Goal: Browse casually: Explore the website without a specific task or goal

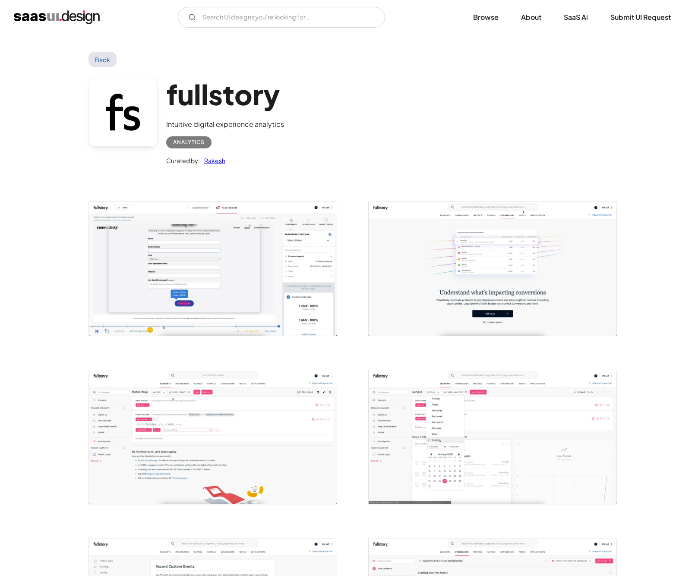
click at [255, 285] on img "open lightbox" at bounding box center [213, 269] width 248 height 134
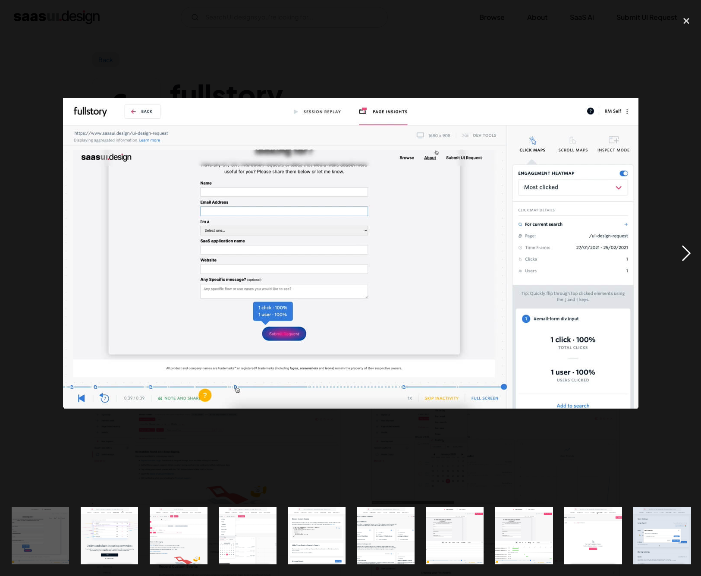
click at [686, 248] on div "next image" at bounding box center [686, 254] width 29 height 484
click at [690, 242] on div "next image" at bounding box center [686, 254] width 29 height 484
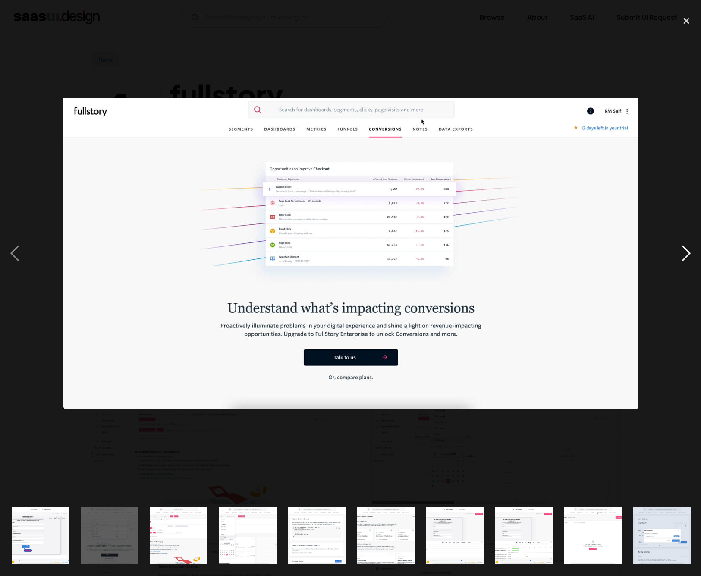
click at [686, 252] on div "next image" at bounding box center [686, 254] width 29 height 484
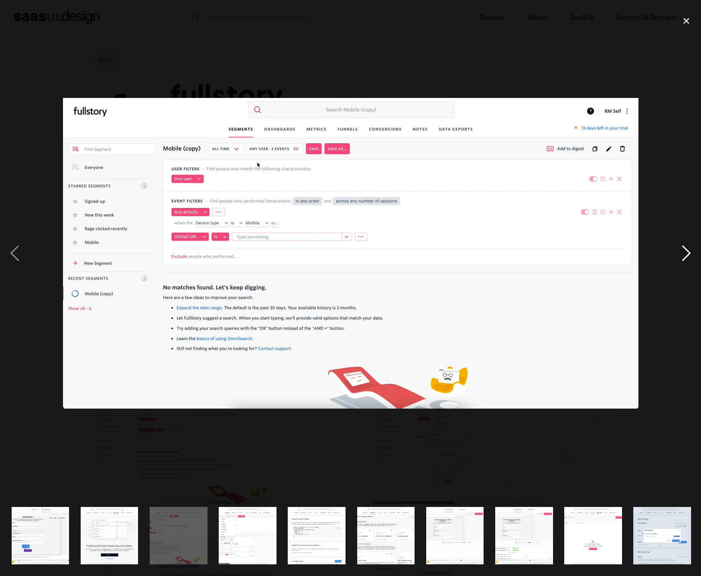
click at [680, 253] on div "next image" at bounding box center [686, 254] width 29 height 484
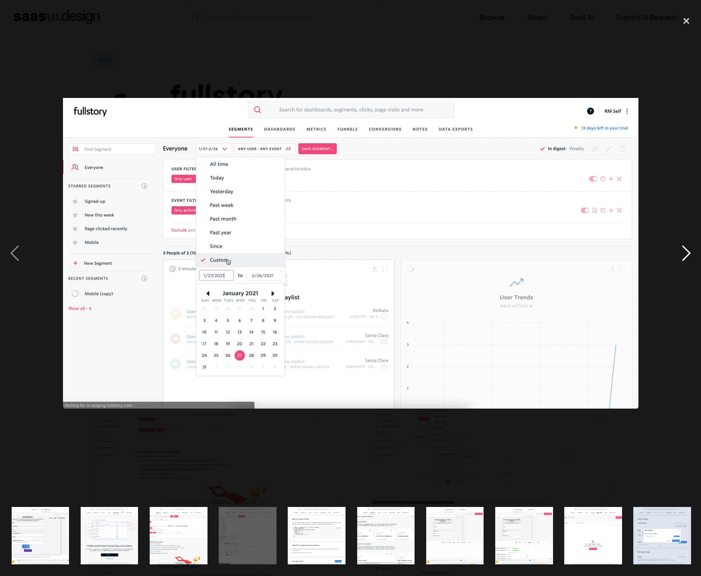
click at [689, 259] on div "next image" at bounding box center [686, 254] width 29 height 484
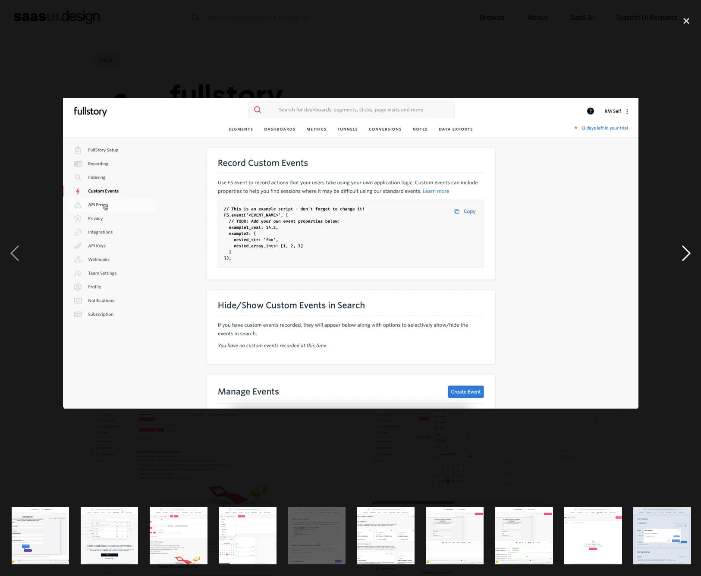
click at [683, 249] on div "next image" at bounding box center [686, 254] width 29 height 484
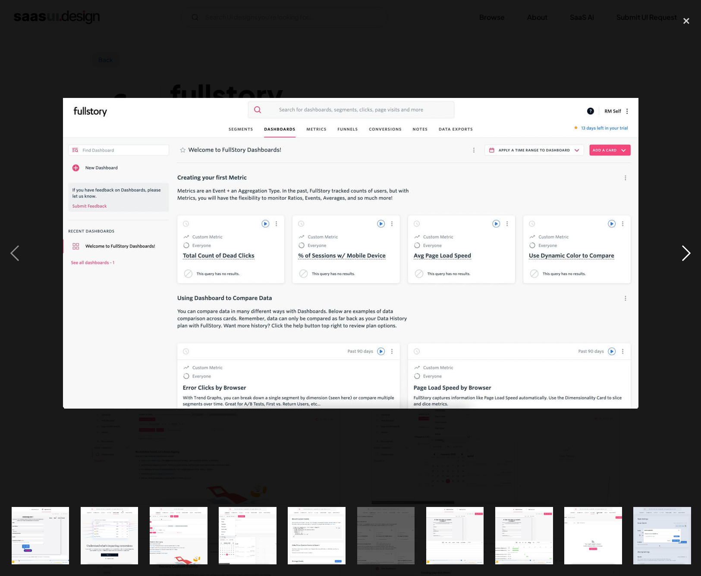
click at [682, 249] on div "next image" at bounding box center [686, 254] width 29 height 484
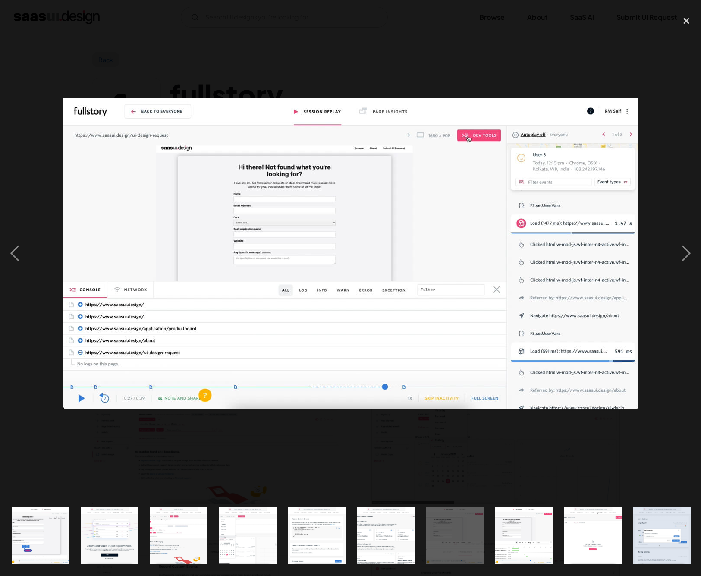
drag, startPoint x: 682, startPoint y: 249, endPoint x: 596, endPoint y: 218, distance: 91.3
click at [596, 218] on div at bounding box center [350, 254] width 701 height 484
click at [688, 247] on div "next image" at bounding box center [686, 254] width 29 height 484
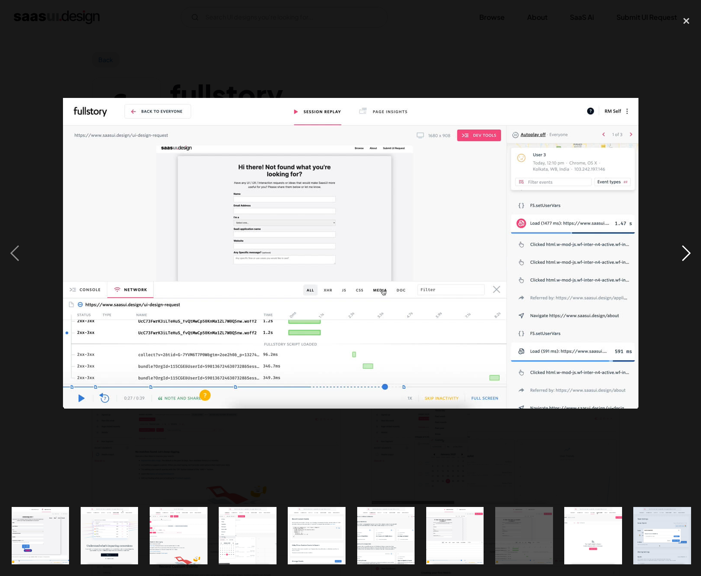
click at [686, 248] on div "next image" at bounding box center [686, 254] width 29 height 484
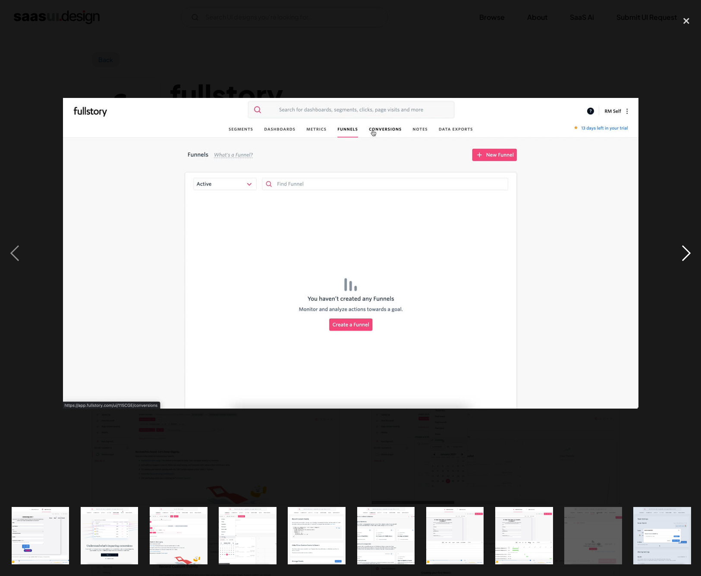
click at [686, 248] on div "next image" at bounding box center [686, 254] width 29 height 484
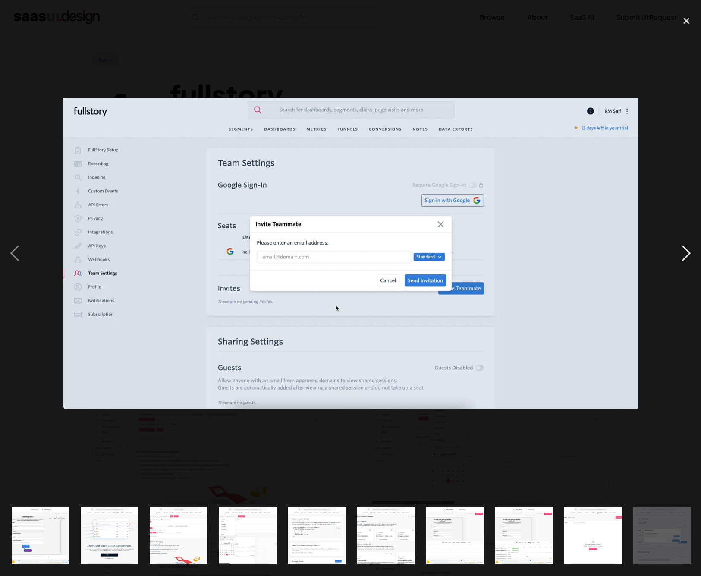
click at [686, 248] on div "next image" at bounding box center [686, 254] width 29 height 484
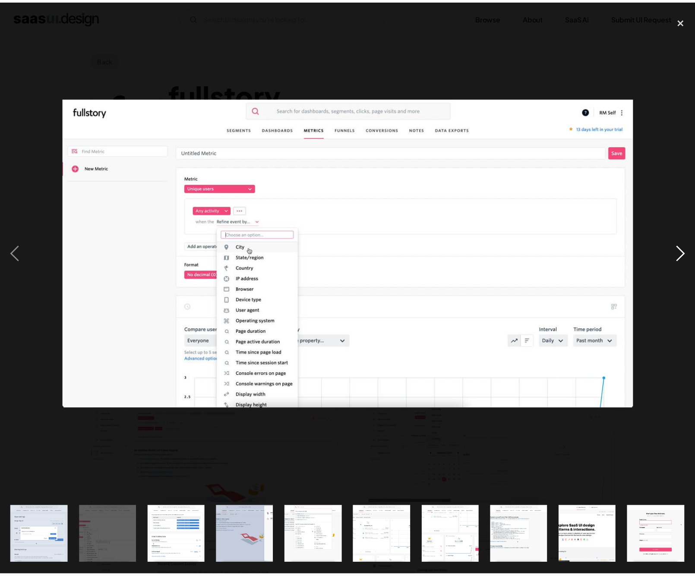
scroll to position [0, 624]
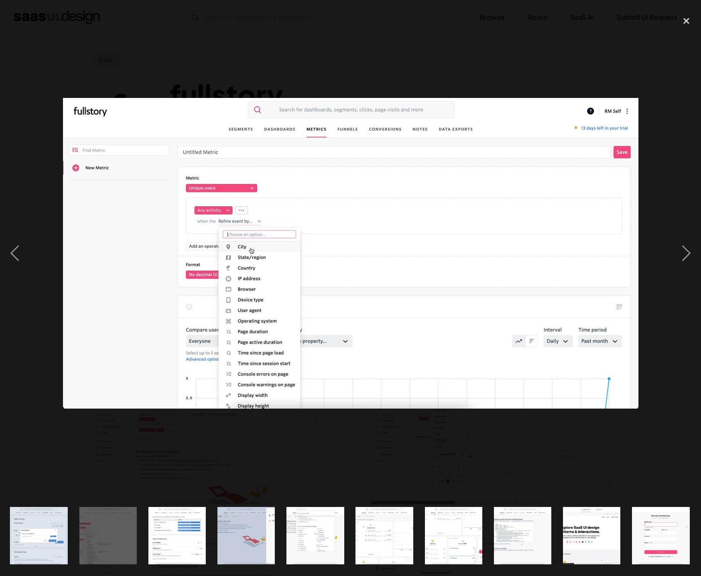
click at [501, 40] on div at bounding box center [350, 254] width 701 height 484
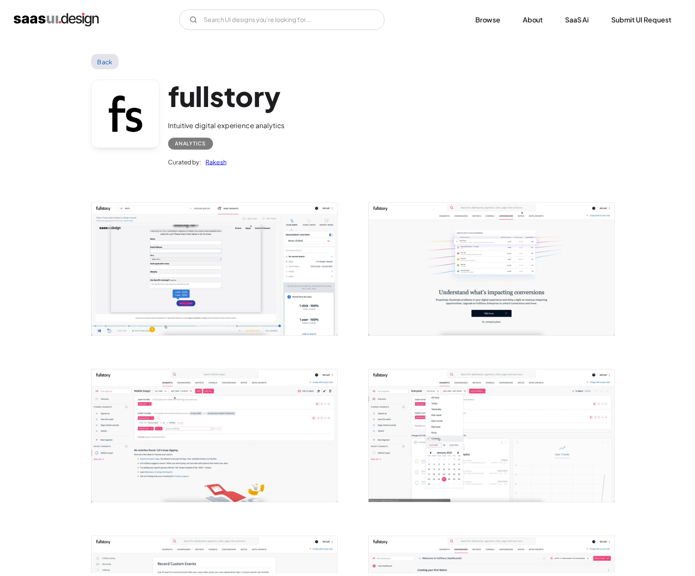
scroll to position [0, 0]
